Goal: Find specific page/section: Find specific page/section

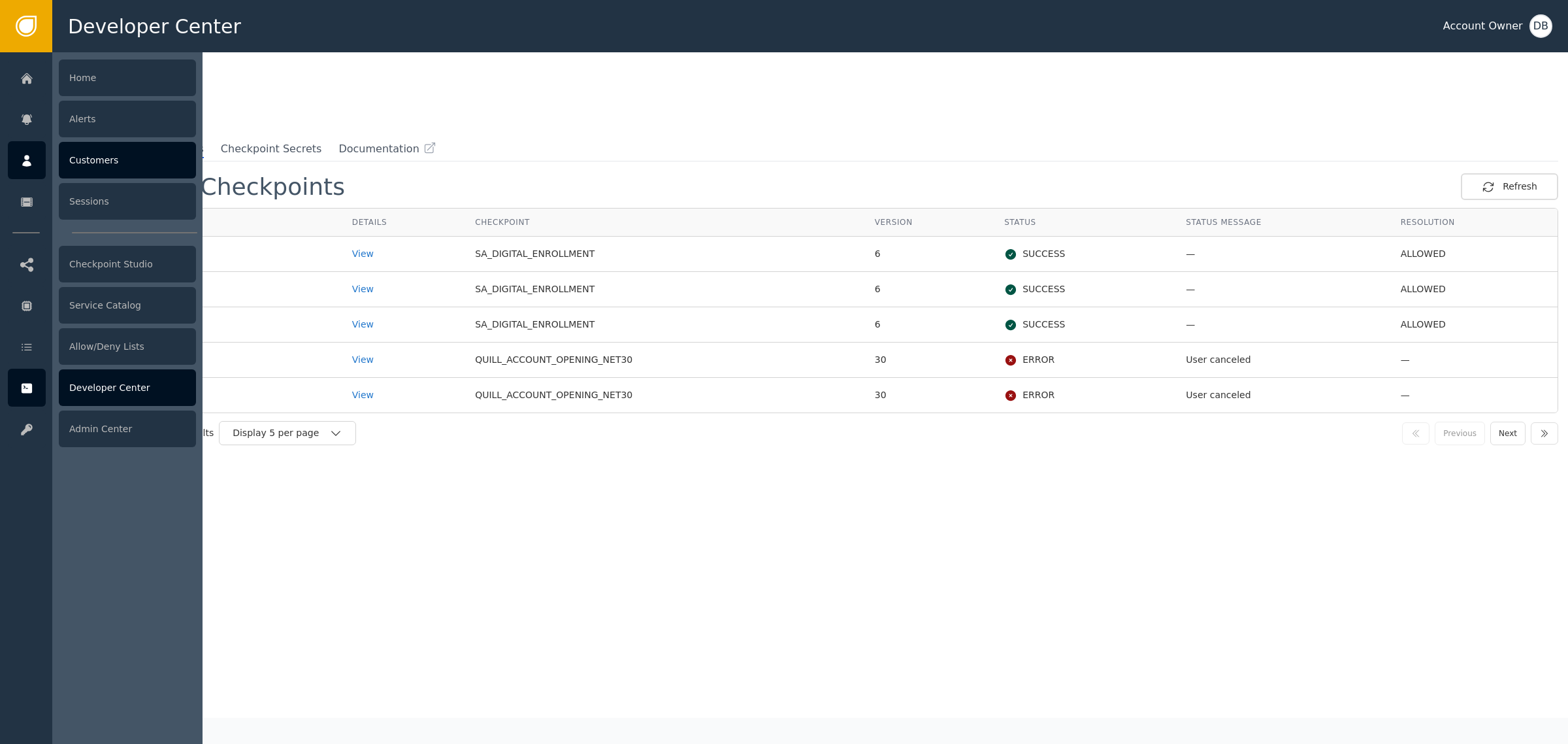
click at [96, 165] on div "Customers" at bounding box center [128, 160] width 137 height 36
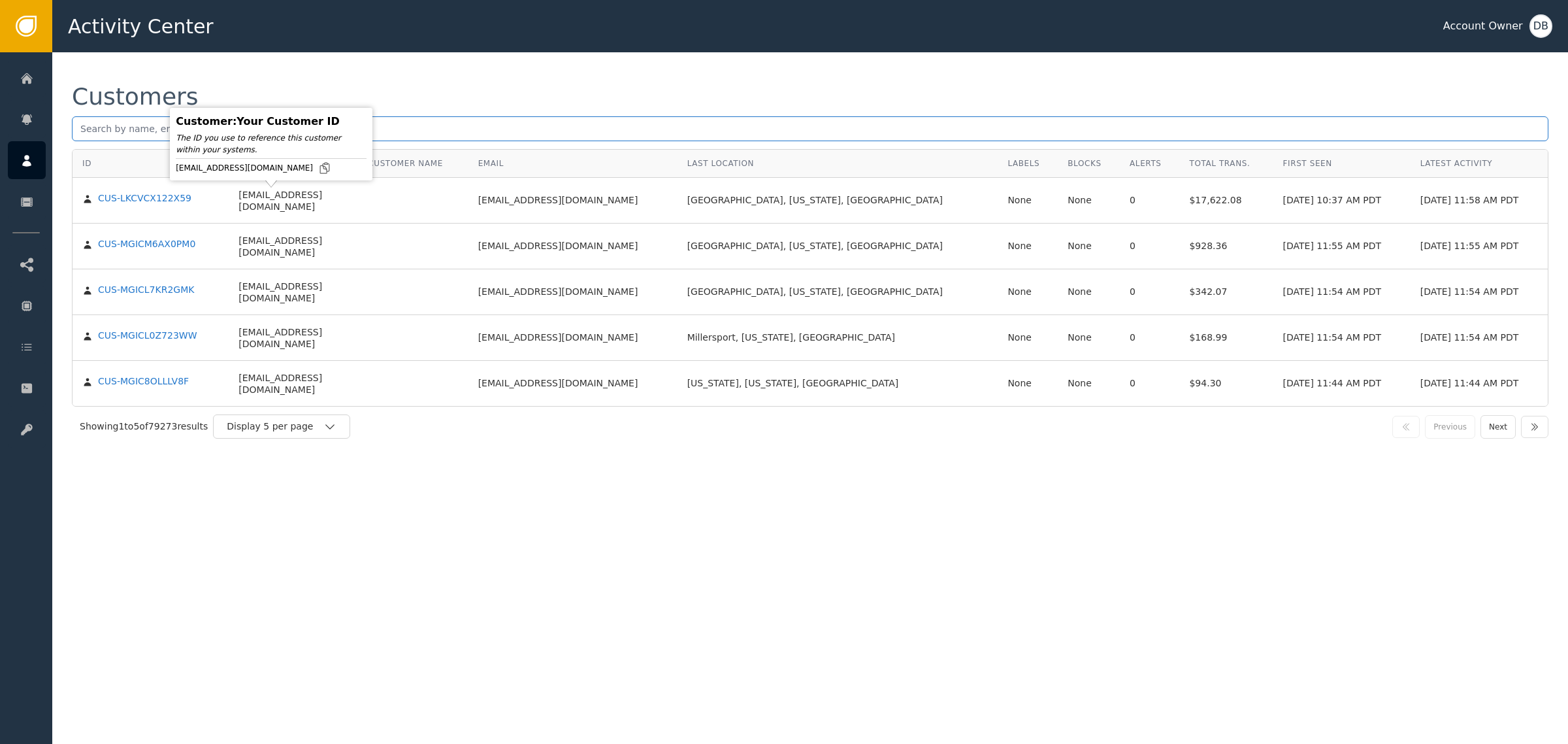
click at [266, 52] on body "Activity Center Account Owner DB Home Alerts Customers Sessions Checkpoint Stud…" at bounding box center [784, 26] width 1568 height 52
paste input "Elegant Custom Home Framing LLC"
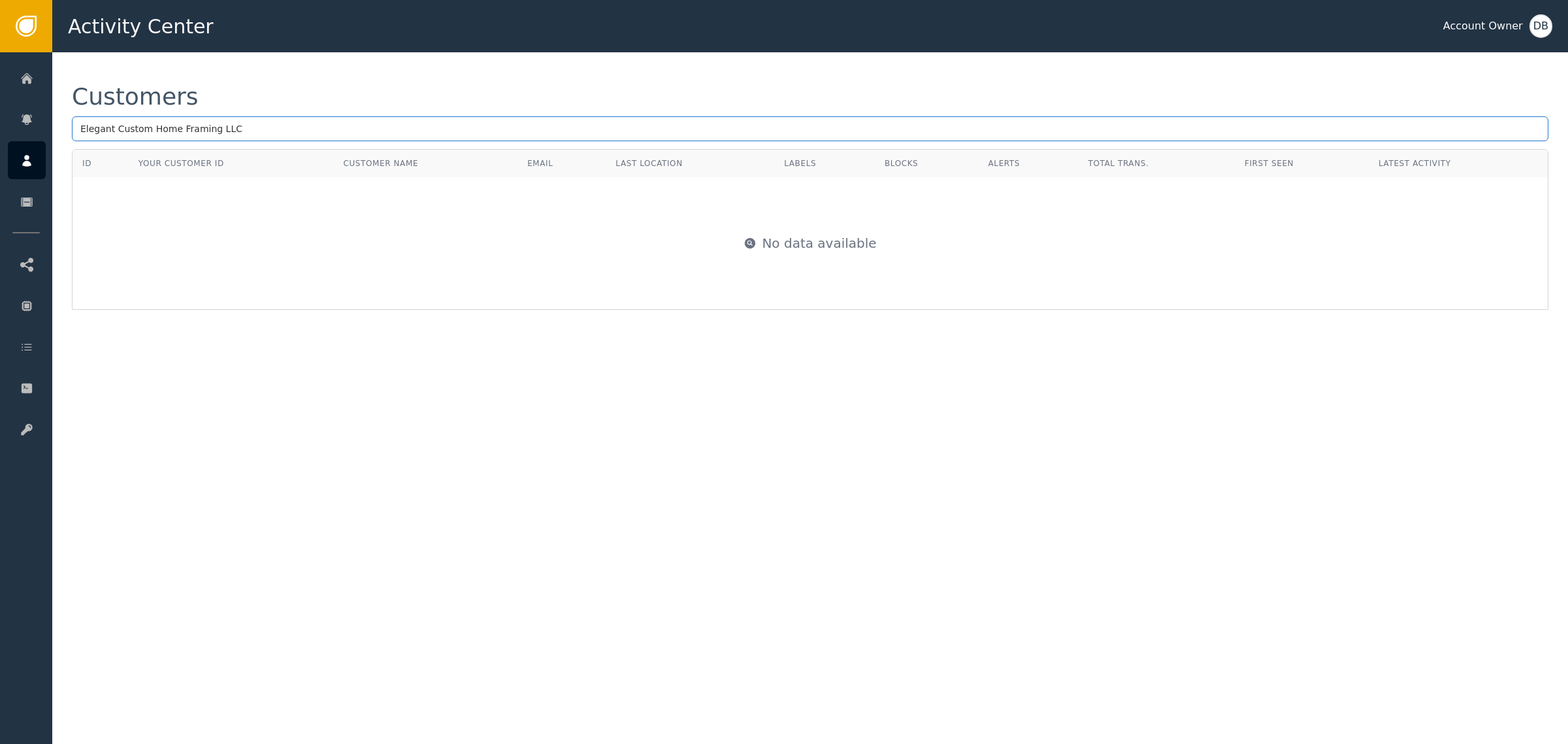
drag, startPoint x: 376, startPoint y: 121, endPoint x: 125, endPoint y: 112, distance: 251.2
click at [0, 52] on div "Activity Center Account Owner DB Home Alerts Customers Sessions Checkpoint Stud…" at bounding box center [784, 26] width 1568 height 52
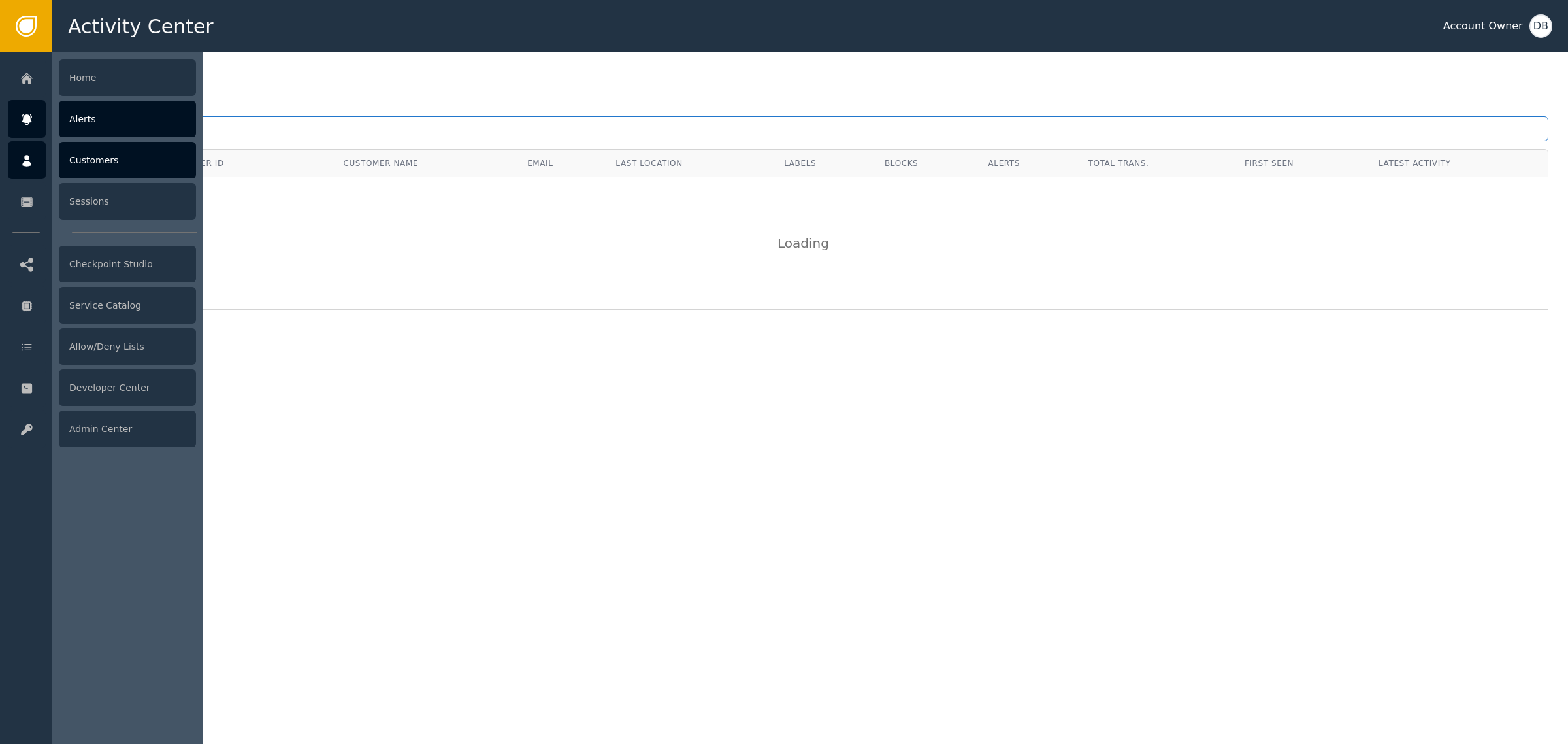
drag, startPoint x: 197, startPoint y: 132, endPoint x: 7, endPoint y: 118, distance: 190.5
click at [0, 52] on div "Activity Center Account Owner DB Home Alerts Customers Sessions Checkpoint Stud…" at bounding box center [784, 26] width 1568 height 52
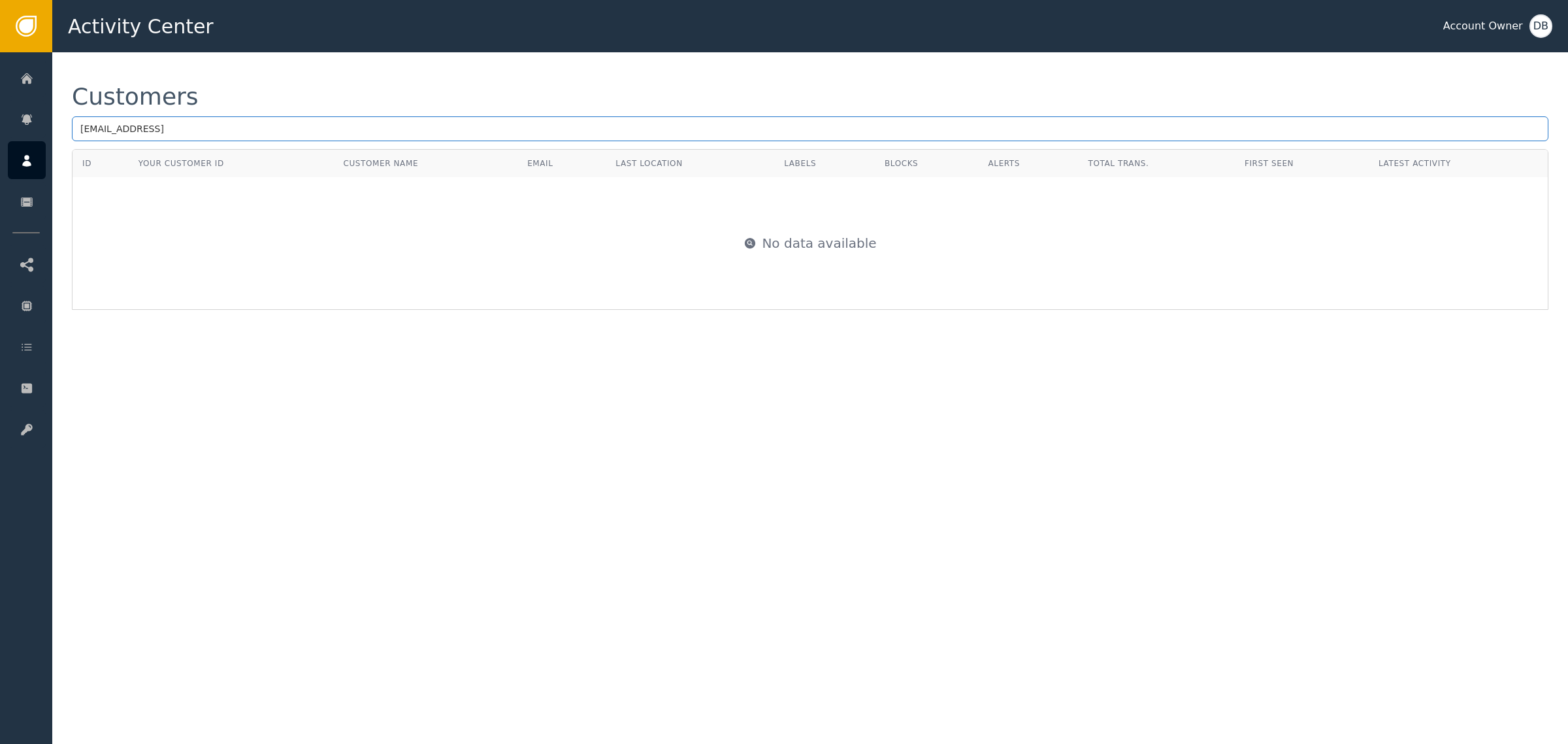
click at [316, 128] on input "[EMAIL_ADDRESS]" at bounding box center [810, 129] width 1477 height 25
type input "[EMAIL_ADDRESS]"
click at [822, 472] on div "Customers [EMAIL_ADDRESS] ID Your Customer ID Customer Name Email Last Location…" at bounding box center [810, 398] width 1516 height 692
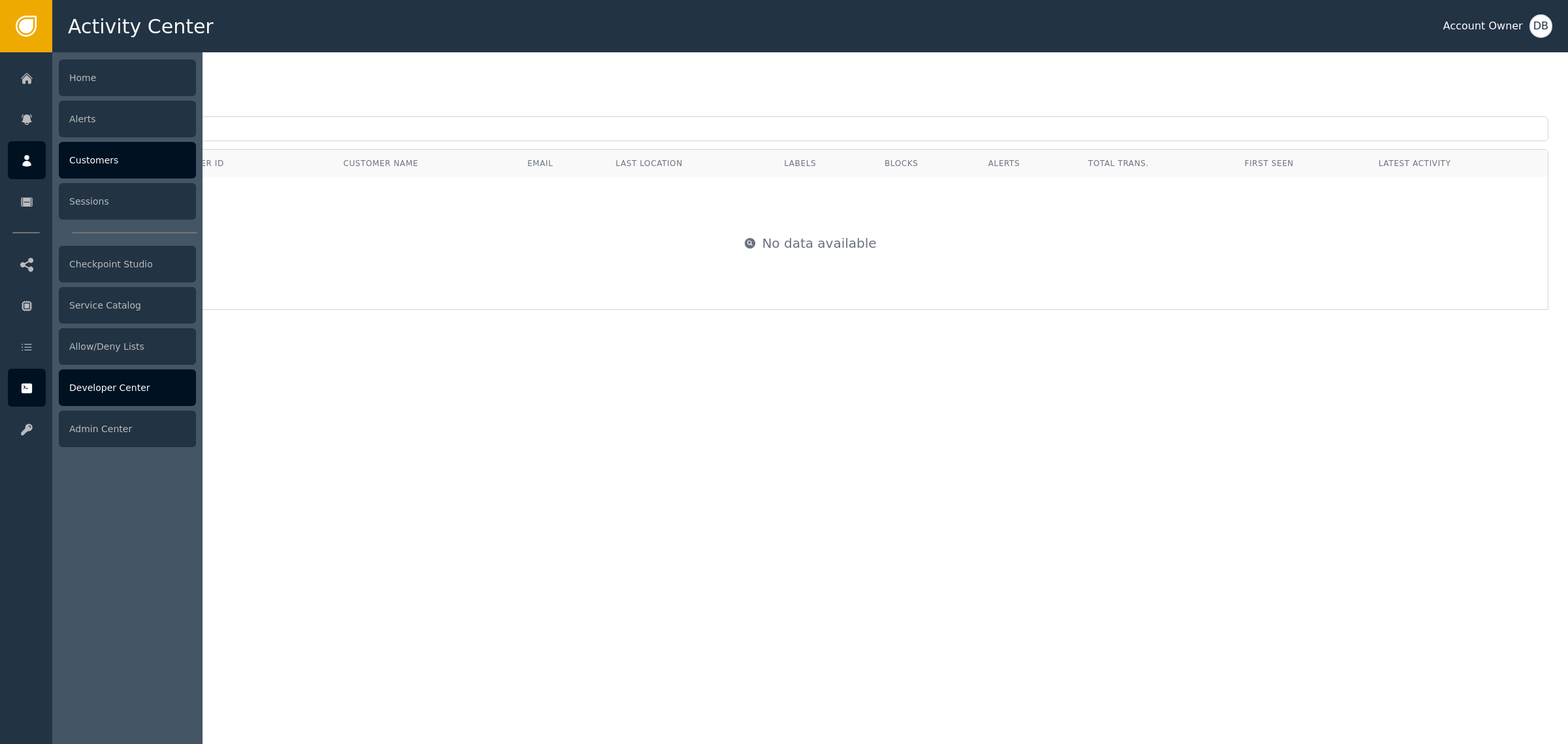
click at [32, 389] on icon at bounding box center [26, 389] width 10 height 10
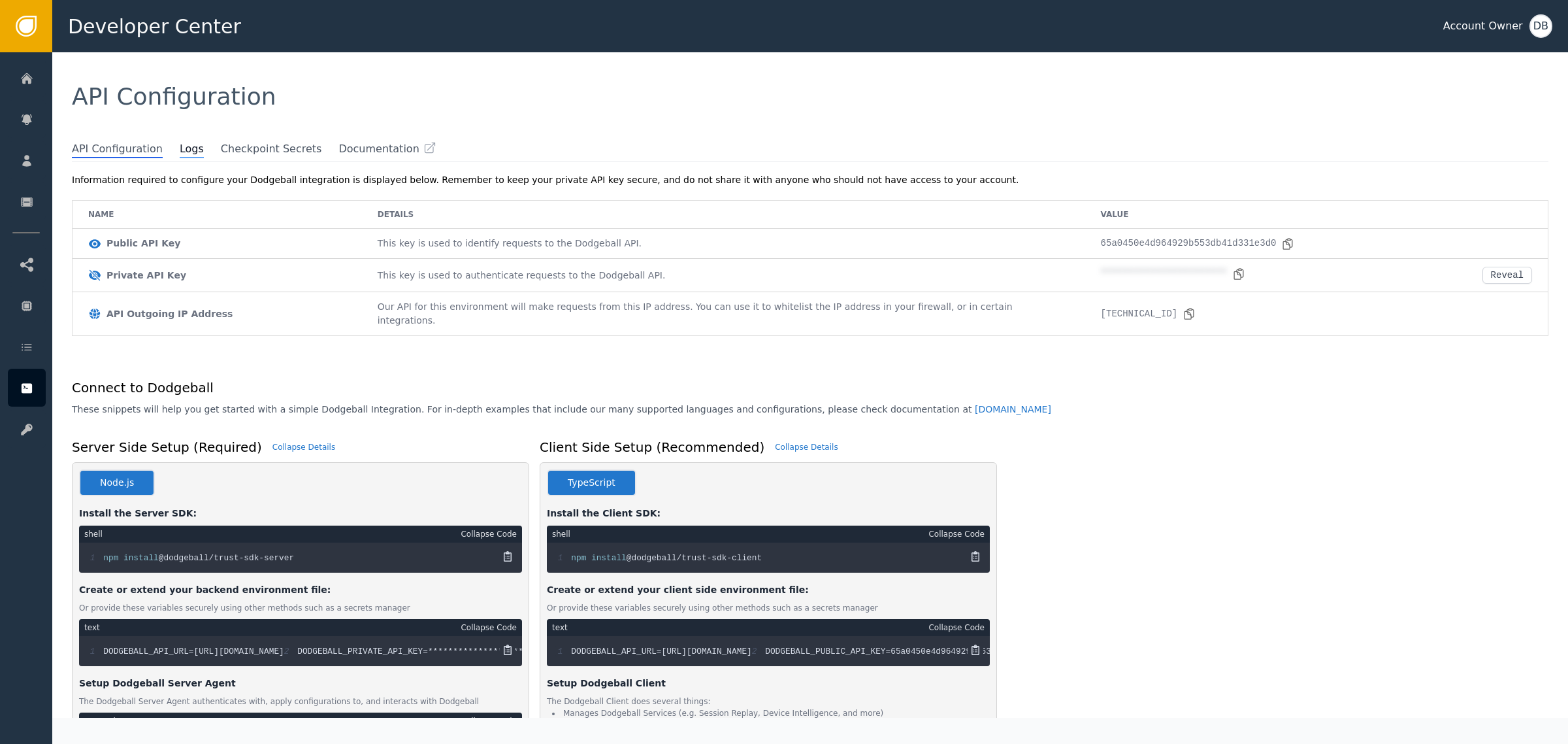
click at [179, 152] on span "Logs" at bounding box center [191, 149] width 24 height 17
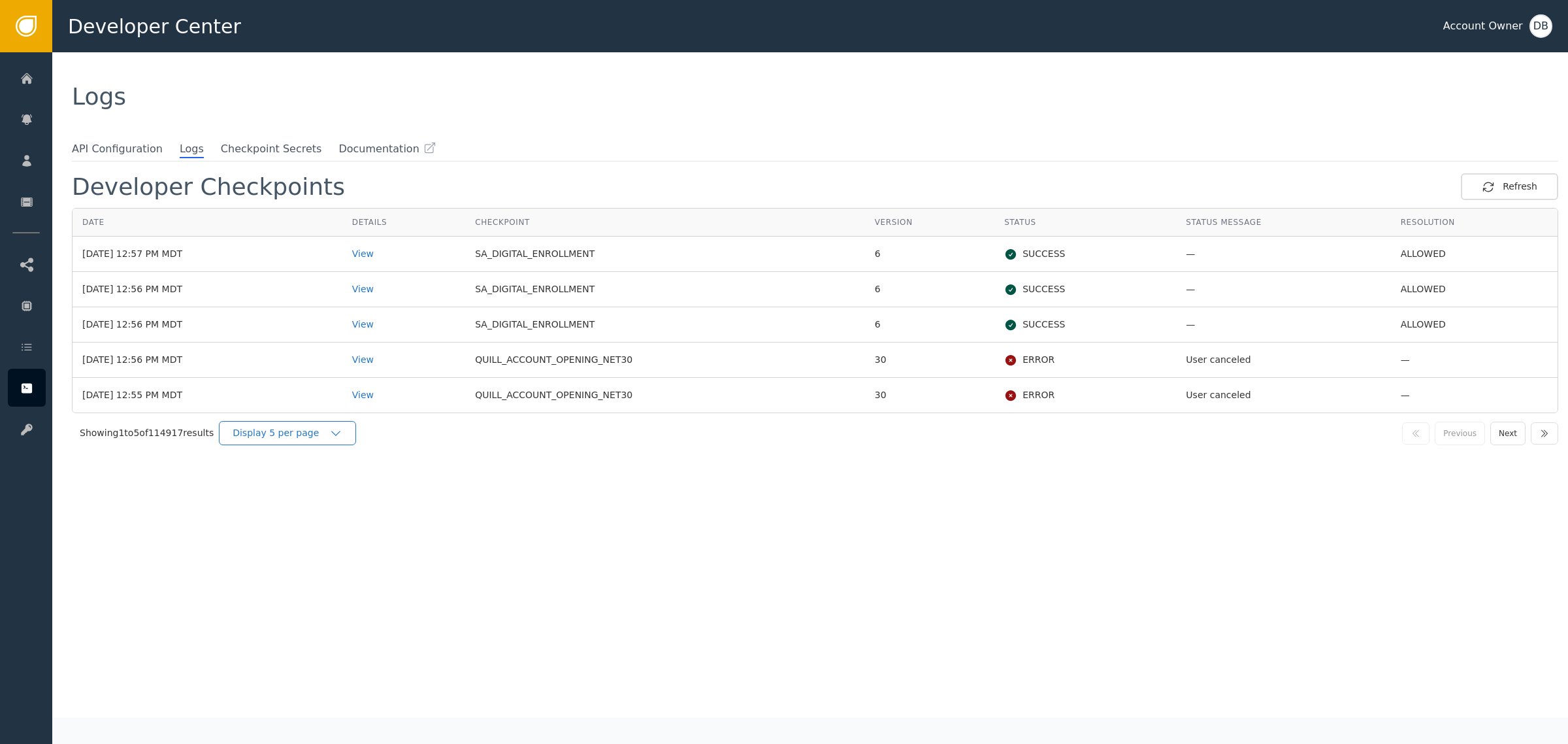
click at [311, 440] on div "Display 5 per page" at bounding box center [287, 433] width 137 height 24
click at [322, 477] on div "Display 25 per page" at bounding box center [291, 487] width 131 height 25
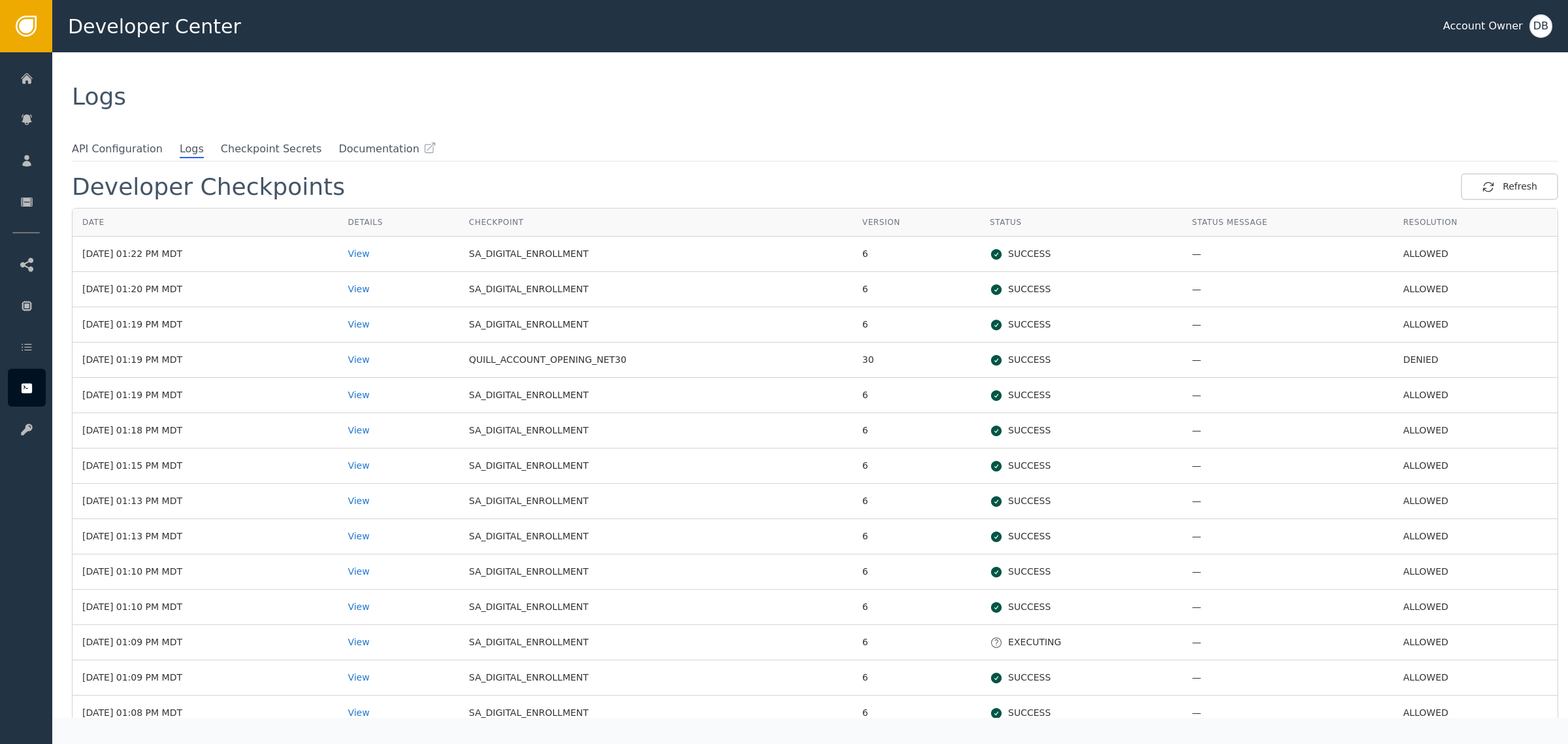
click at [788, 135] on div "Logs" at bounding box center [810, 96] width 1516 height 89
